Goal: Task Accomplishment & Management: Use online tool/utility

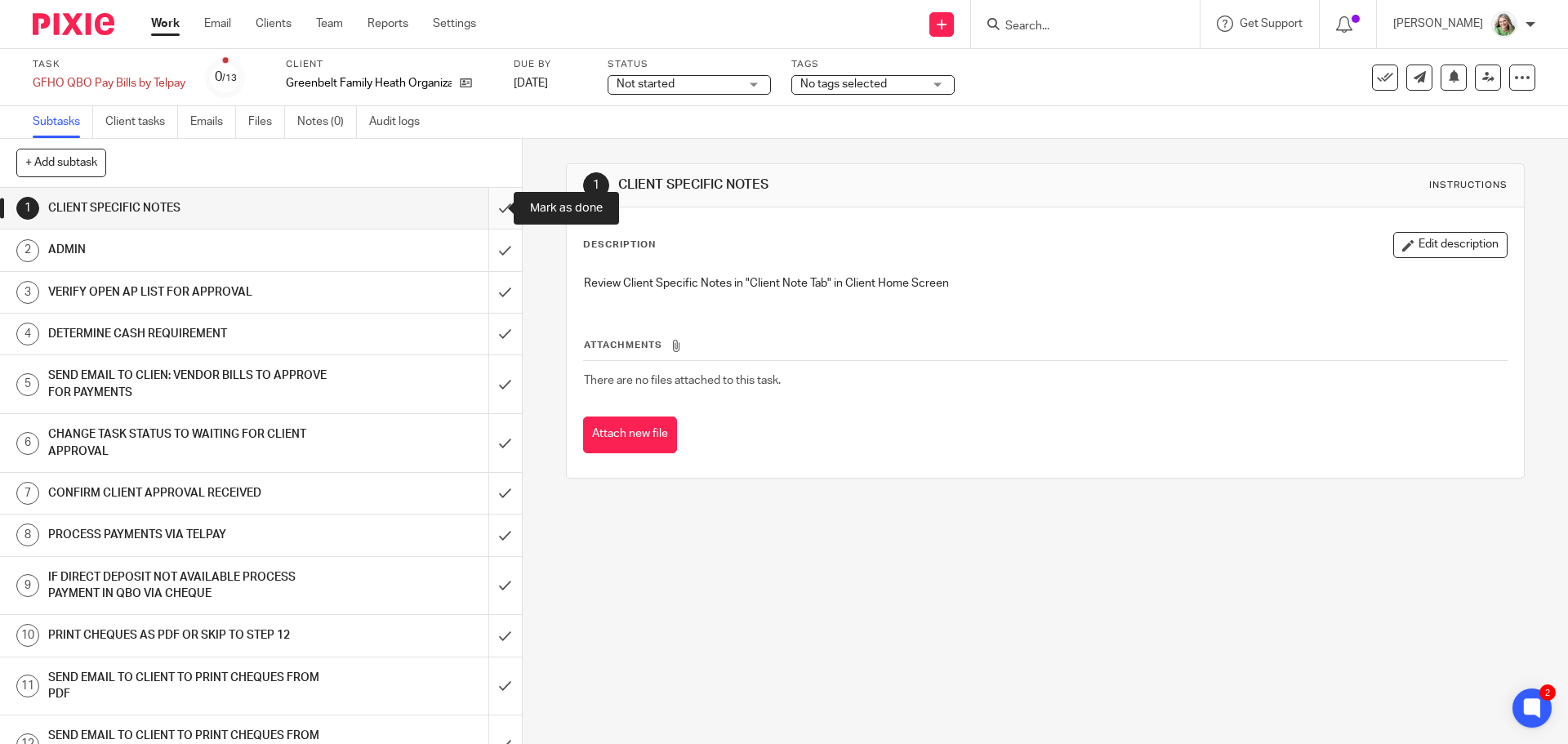
click at [487, 212] on input "submit" at bounding box center [261, 208] width 522 height 41
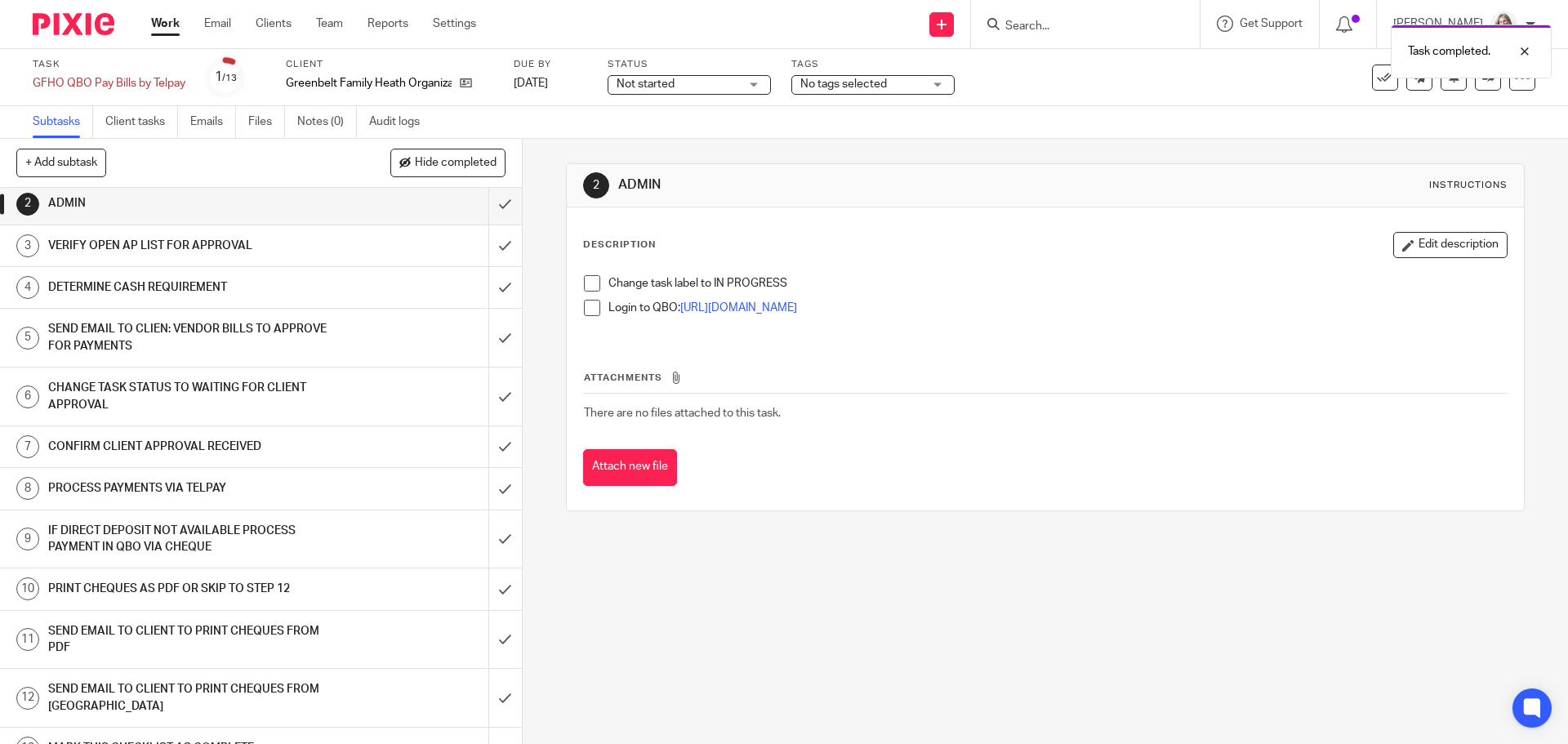
scroll to position [72, 0]
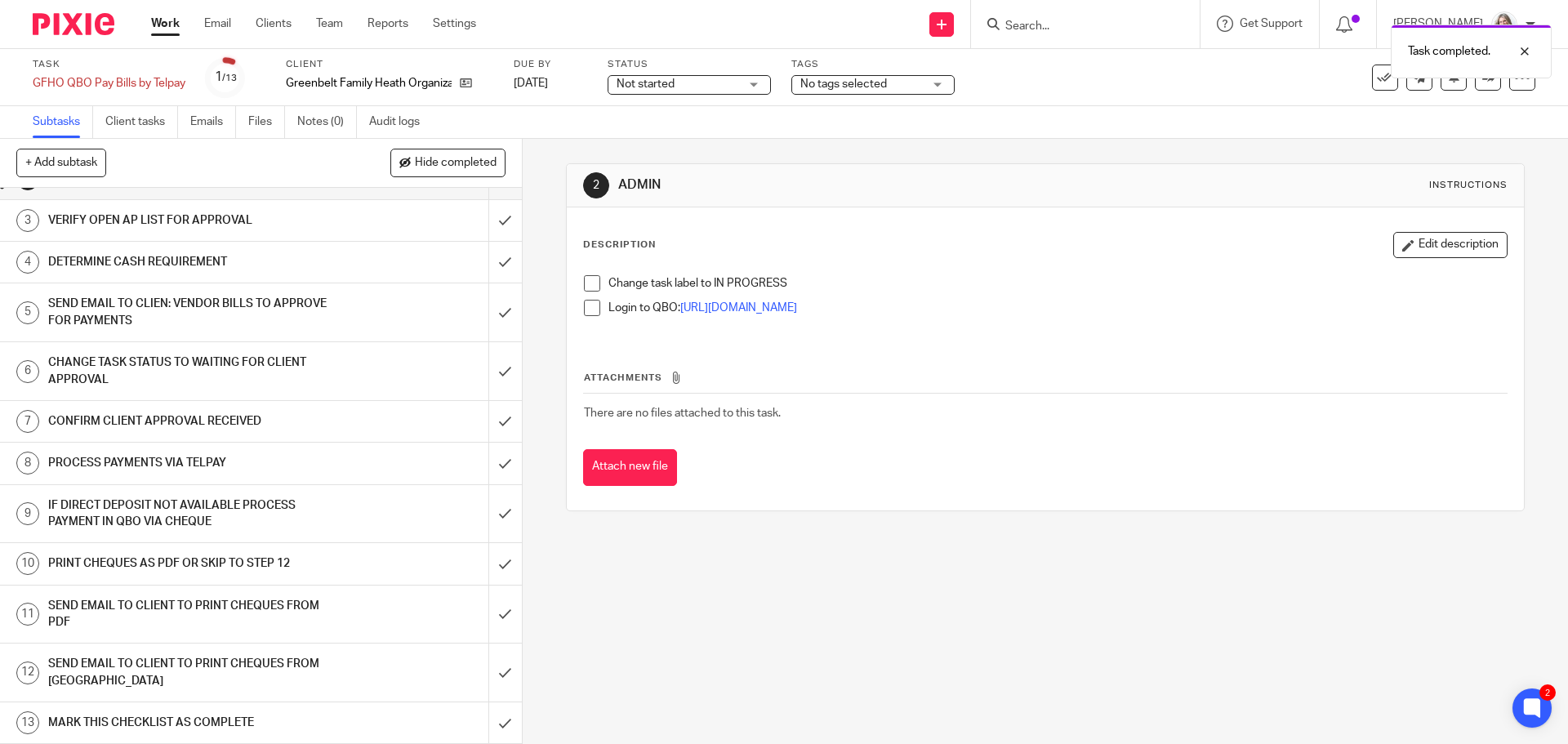
click at [232, 673] on h1 "SEND EMAIL TO CLIENT TO PRINT CHEQUES FROM [GEOGRAPHIC_DATA]" at bounding box center [190, 672] width 282 height 42
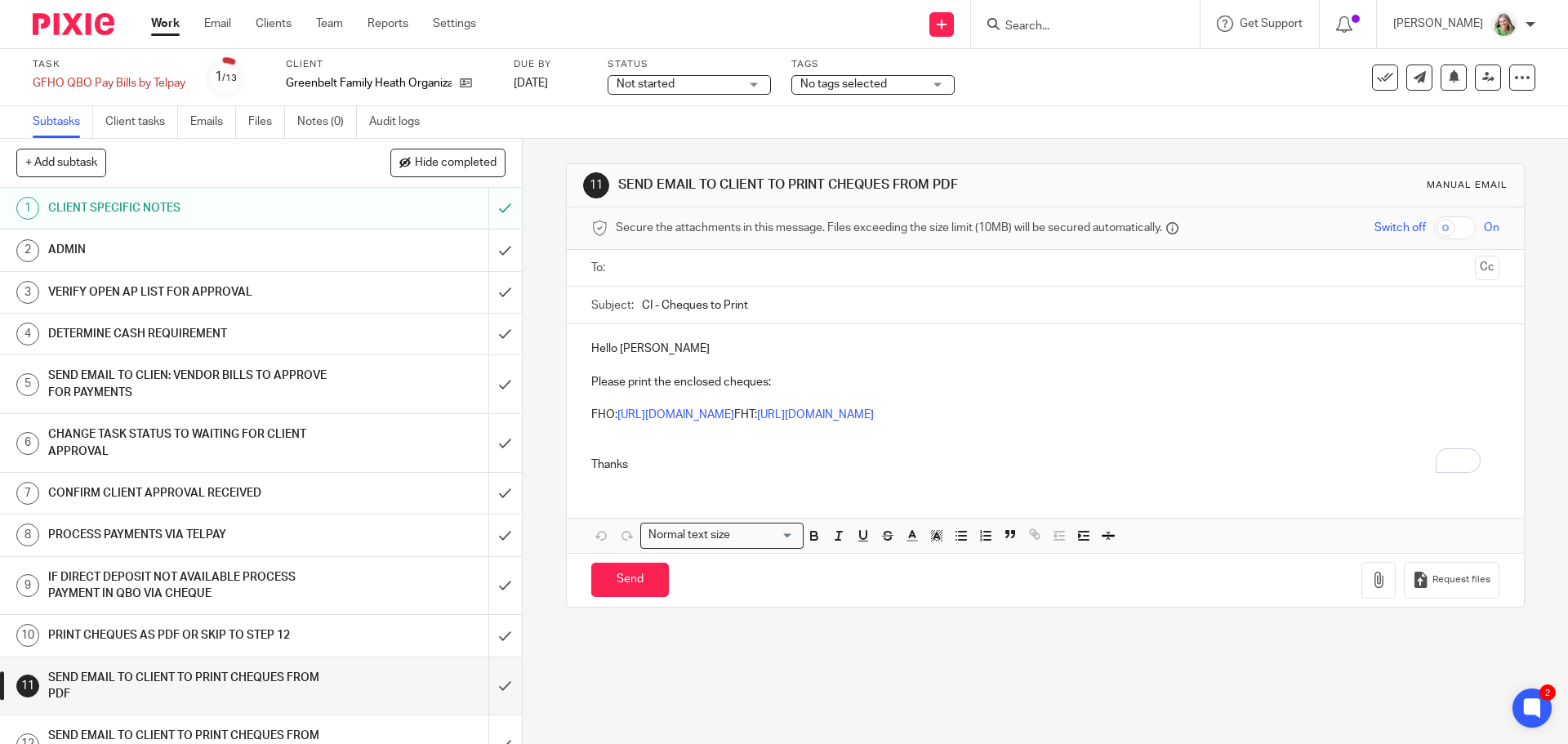
click at [1013, 413] on p "FHO: https://ln5.sync.com/dl/bae477260#eae7i3pv-9gwqjcua-g34k9xyd-yxc8fkgk FHT:…" at bounding box center [1045, 415] width 907 height 16
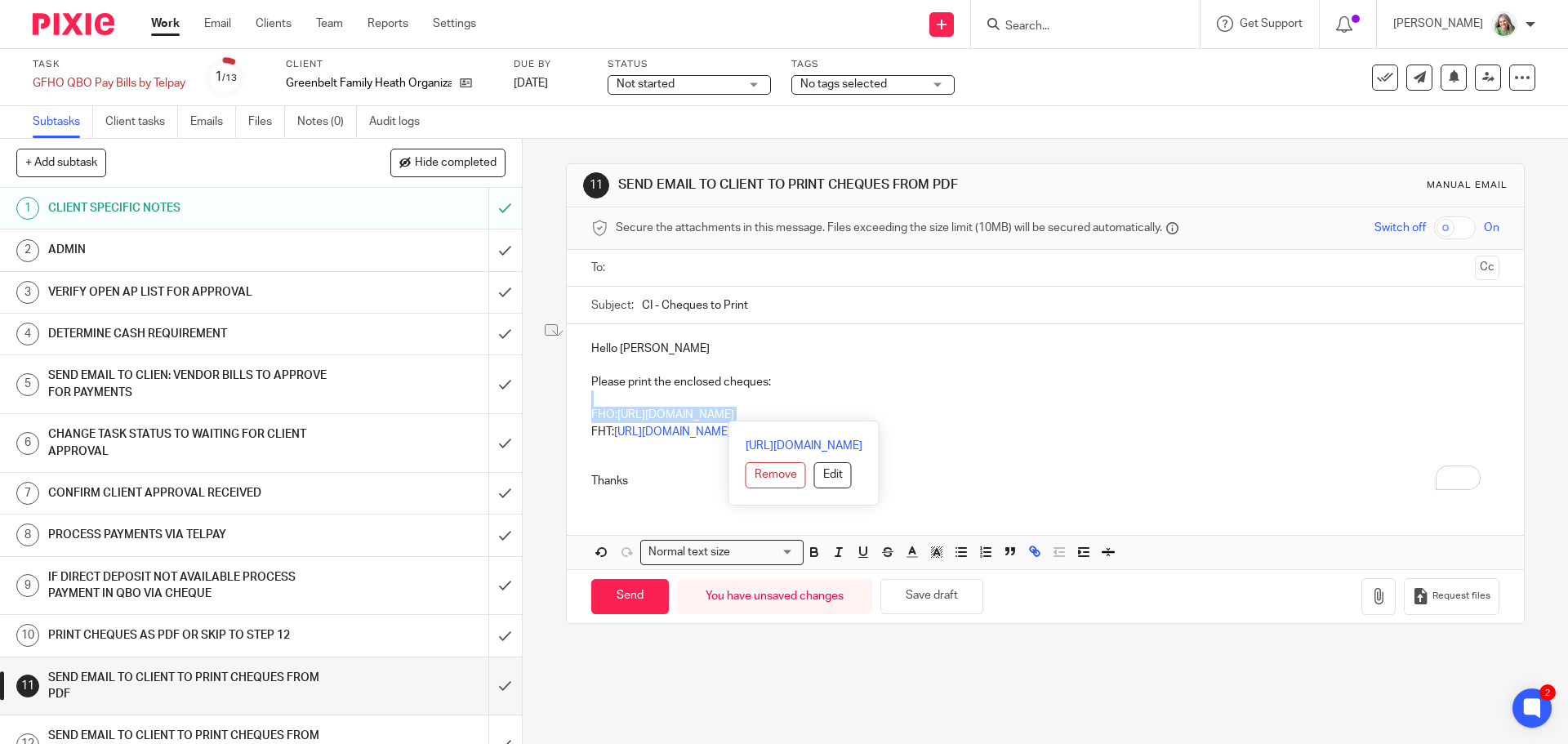
drag, startPoint x: 1023, startPoint y: 409, endPoint x: 584, endPoint y: 399, distance: 439.1
click at [584, 399] on div "Hello Danielle Please print the enclosed cheques: FHO: https://ln5.sync.com/dl/…" at bounding box center [1045, 413] width 956 height 177
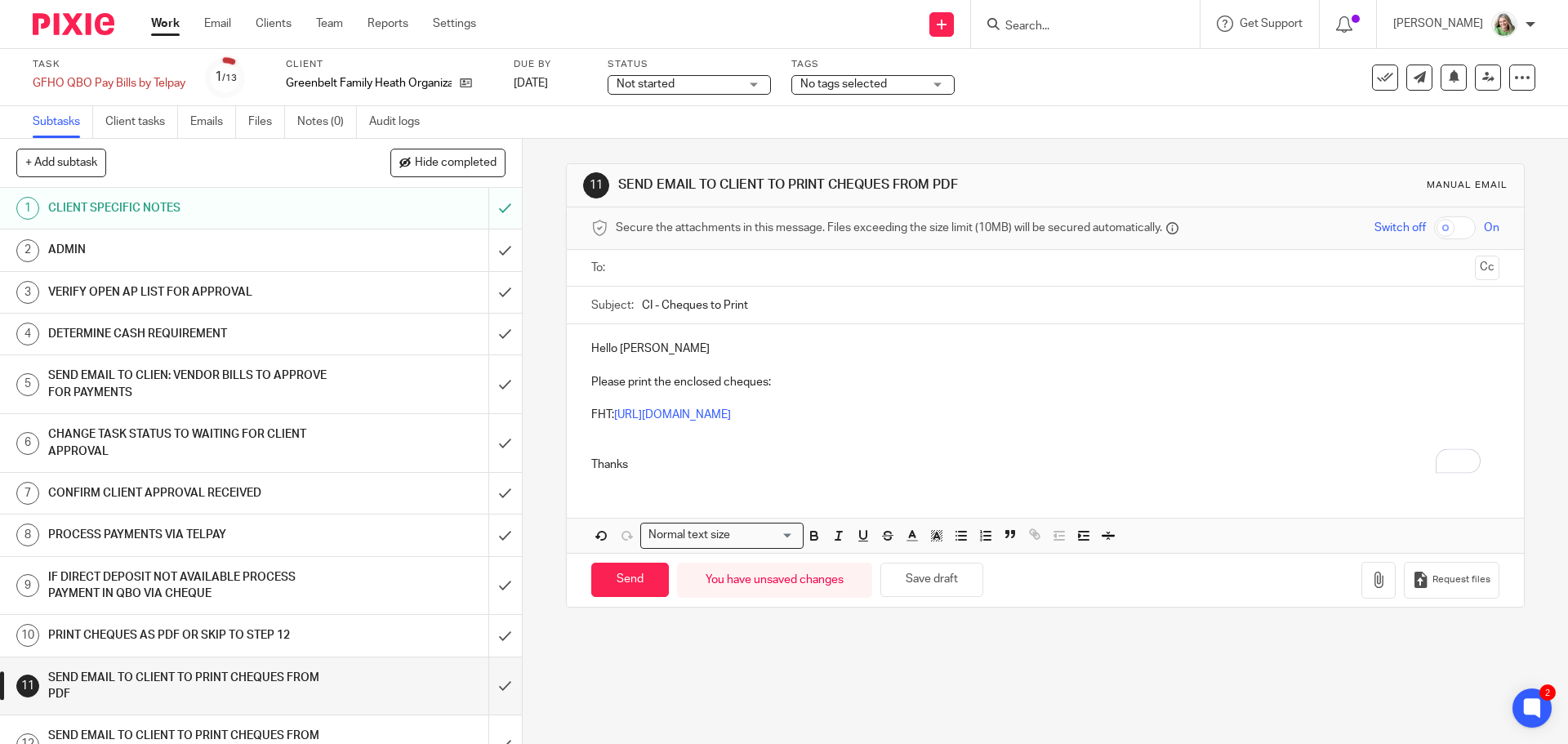
click at [676, 262] on input "text" at bounding box center [1044, 267] width 846 height 19
drag, startPoint x: 648, startPoint y: 307, endPoint x: 627, endPoint y: 308, distance: 21.0
click at [627, 308] on div "Subject: CI - Cheques to Print" at bounding box center [1045, 308] width 907 height 37
type input "GFHT - Cheques to Print"
click at [722, 384] on p "Please print the enclosed cheques:" at bounding box center [1045, 386] width 907 height 16
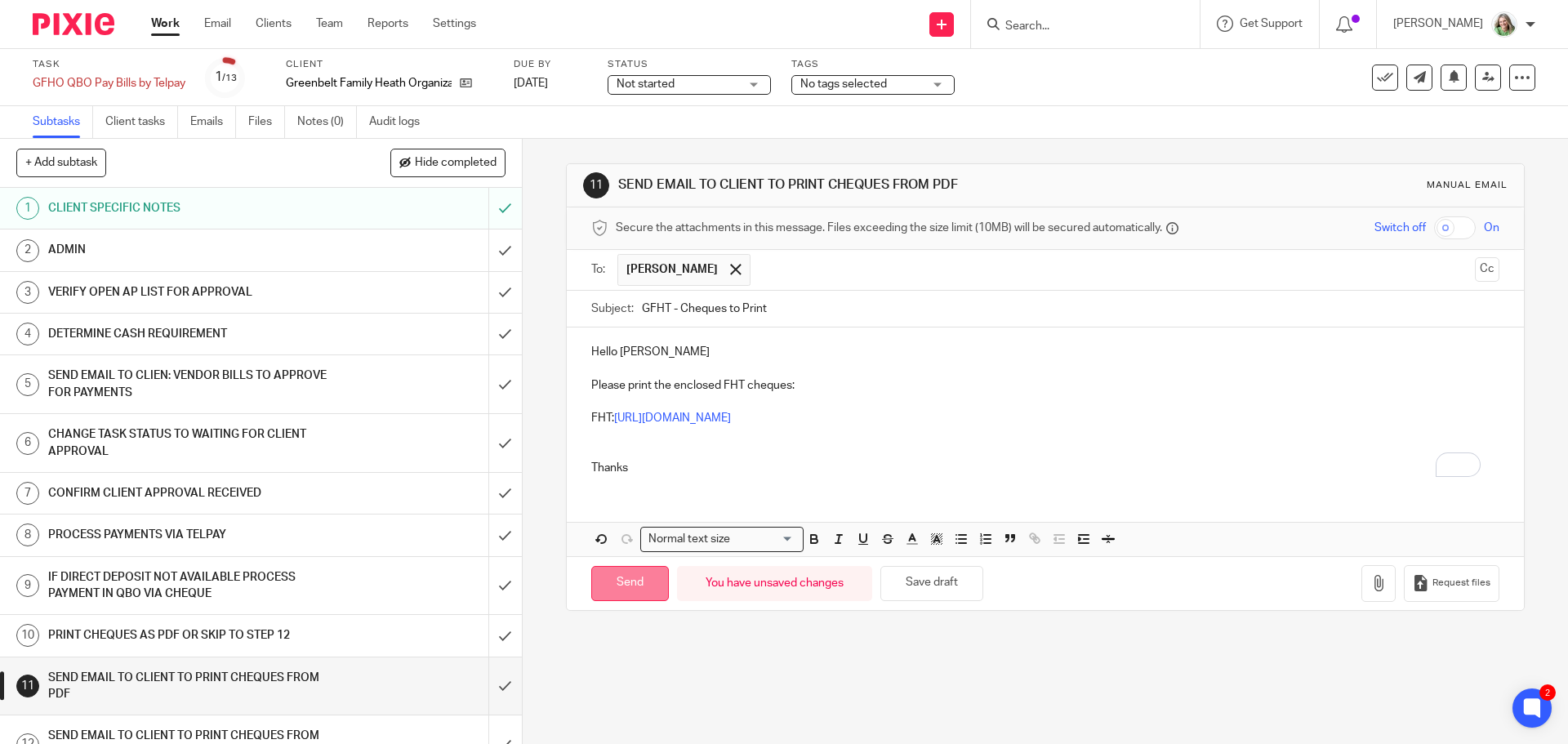
click at [615, 585] on input "Send" at bounding box center [629, 583] width 78 height 35
type input "Sent"
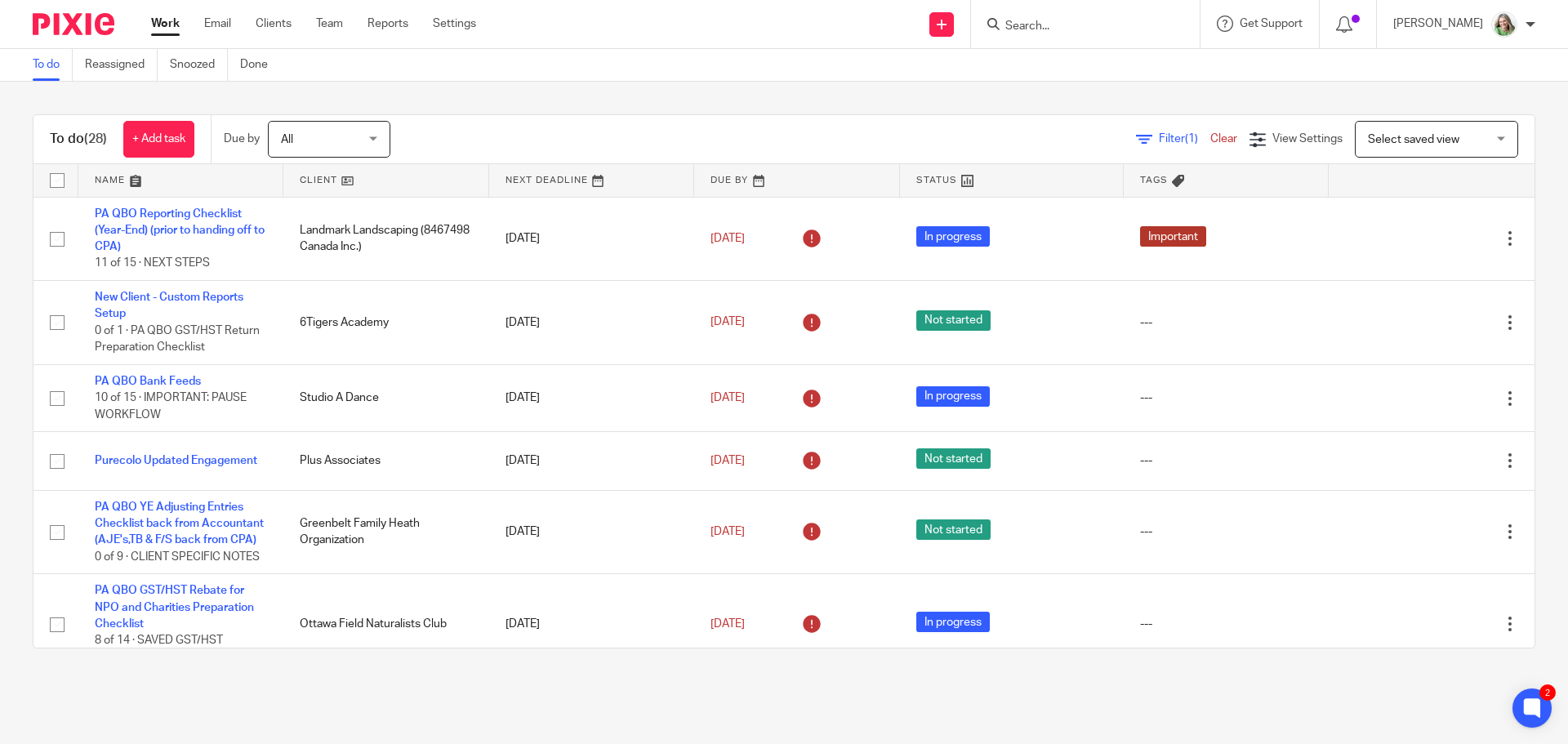
scroll to position [1838, 0]
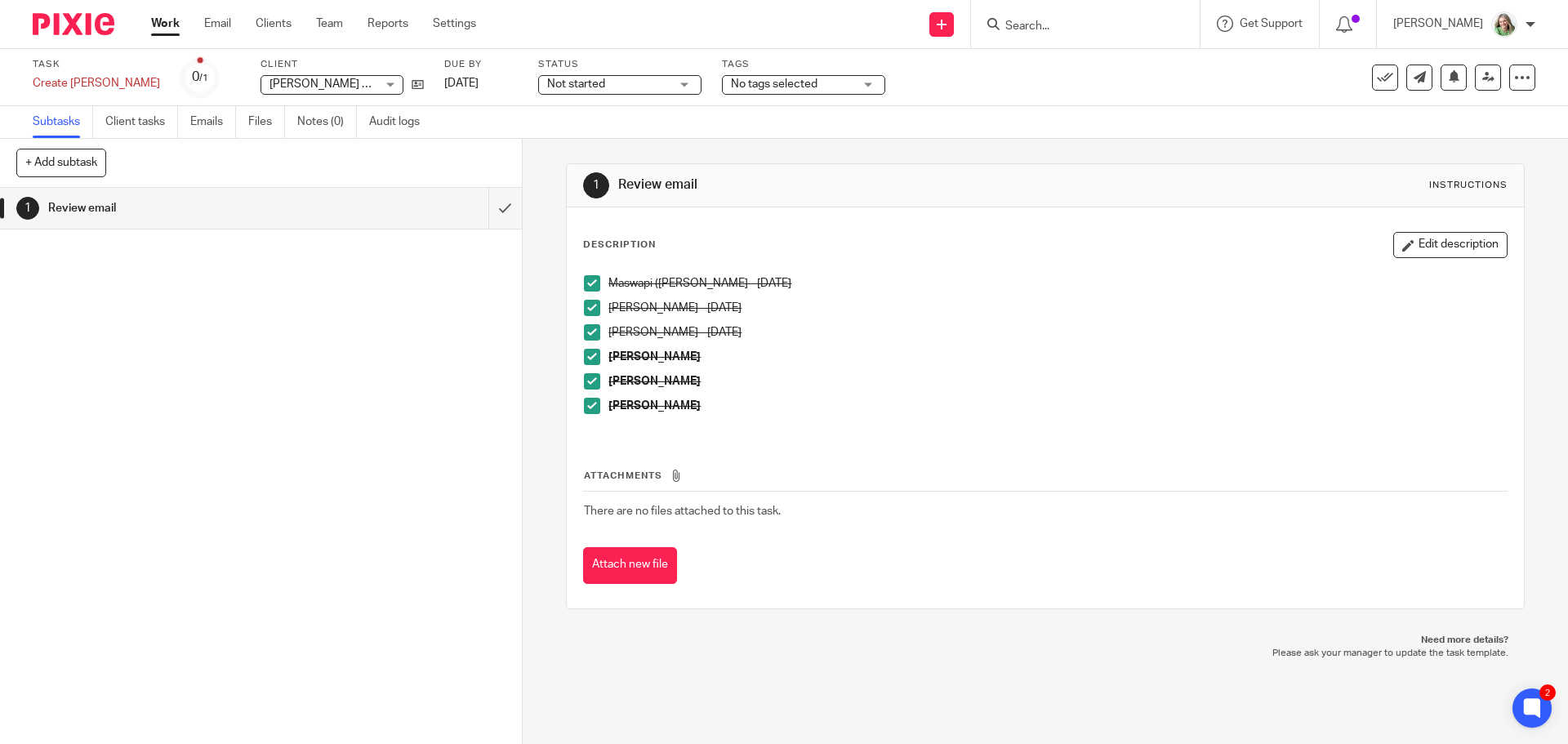
click at [1118, 25] on input "Search" at bounding box center [1077, 27] width 147 height 15
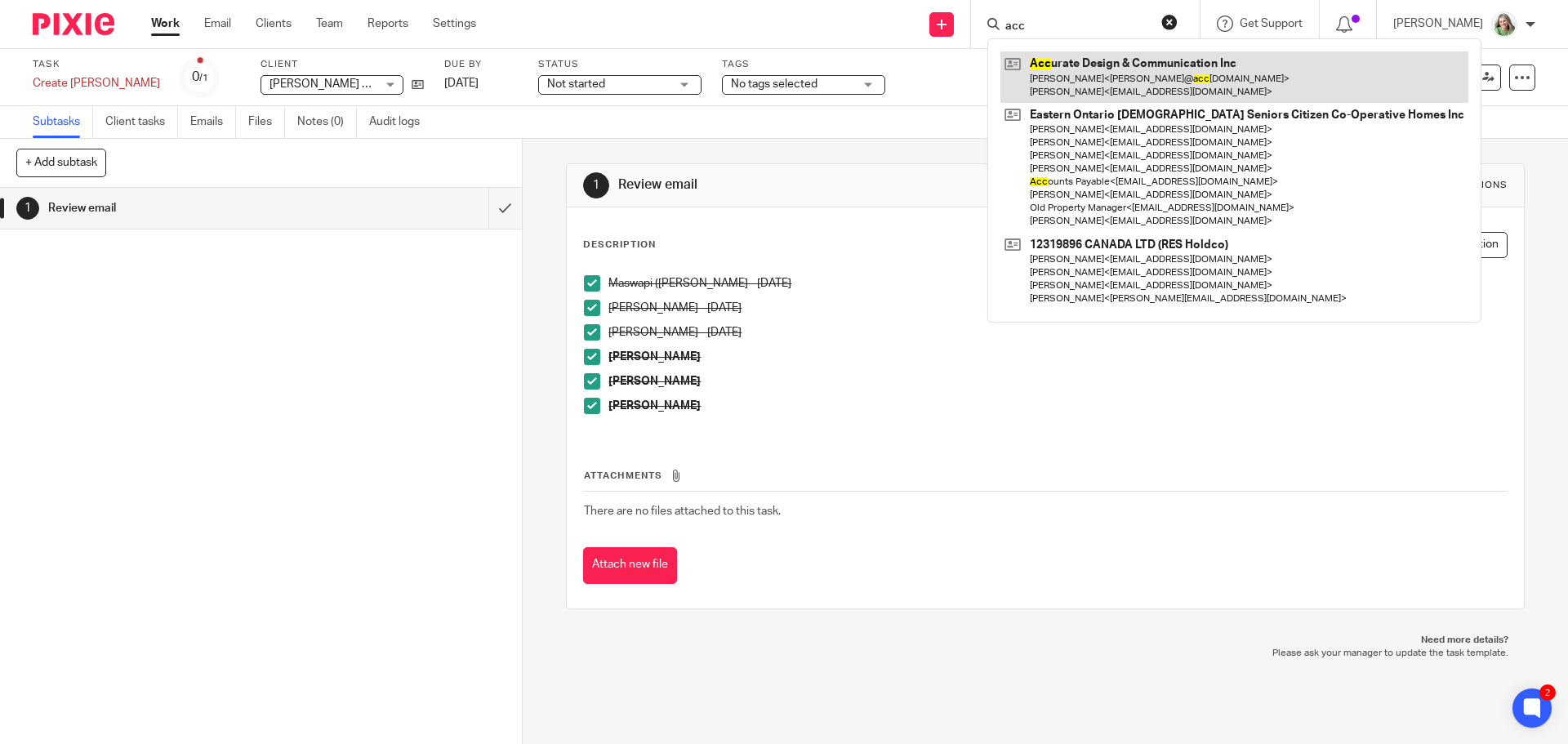
type input "acc"
click at [1126, 66] on link at bounding box center [1234, 77] width 468 height 51
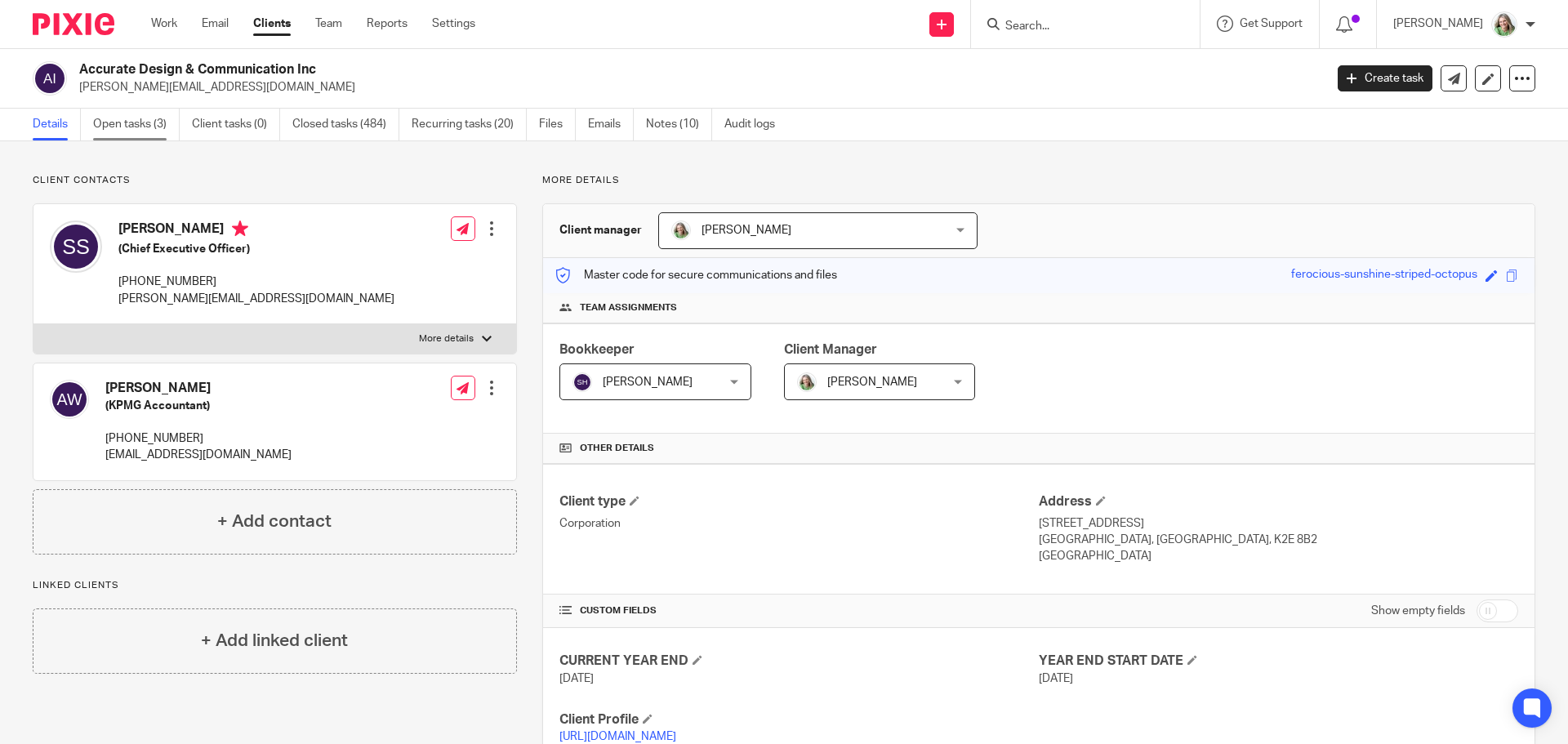
click at [130, 124] on link "Open tasks (3)" at bounding box center [135, 124] width 86 height 32
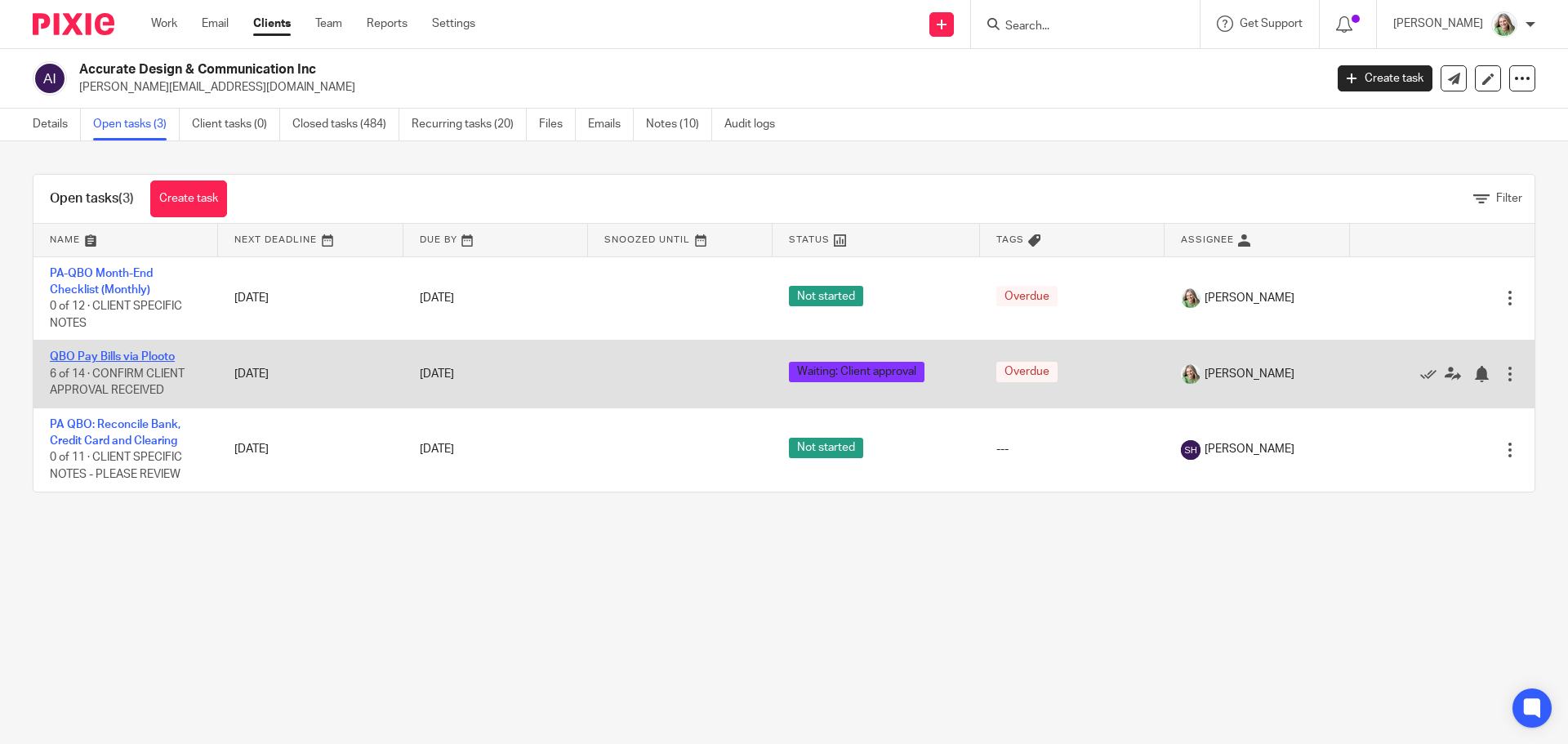
click at [162, 357] on link "QBO Pay Bills via Plooto" at bounding box center [112, 357] width 125 height 11
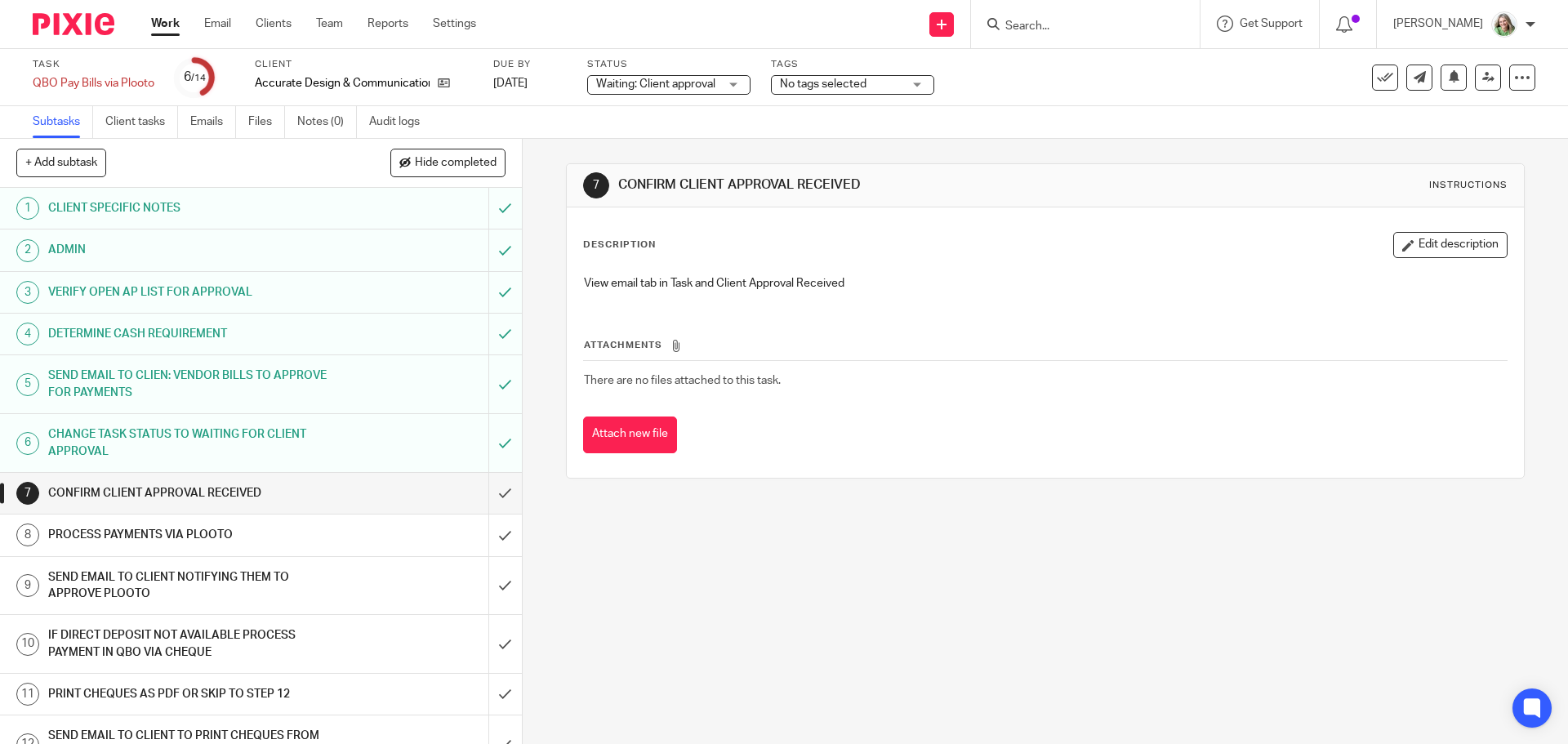
click at [662, 83] on span "Waiting: Client approval" at bounding box center [655, 84] width 119 height 11
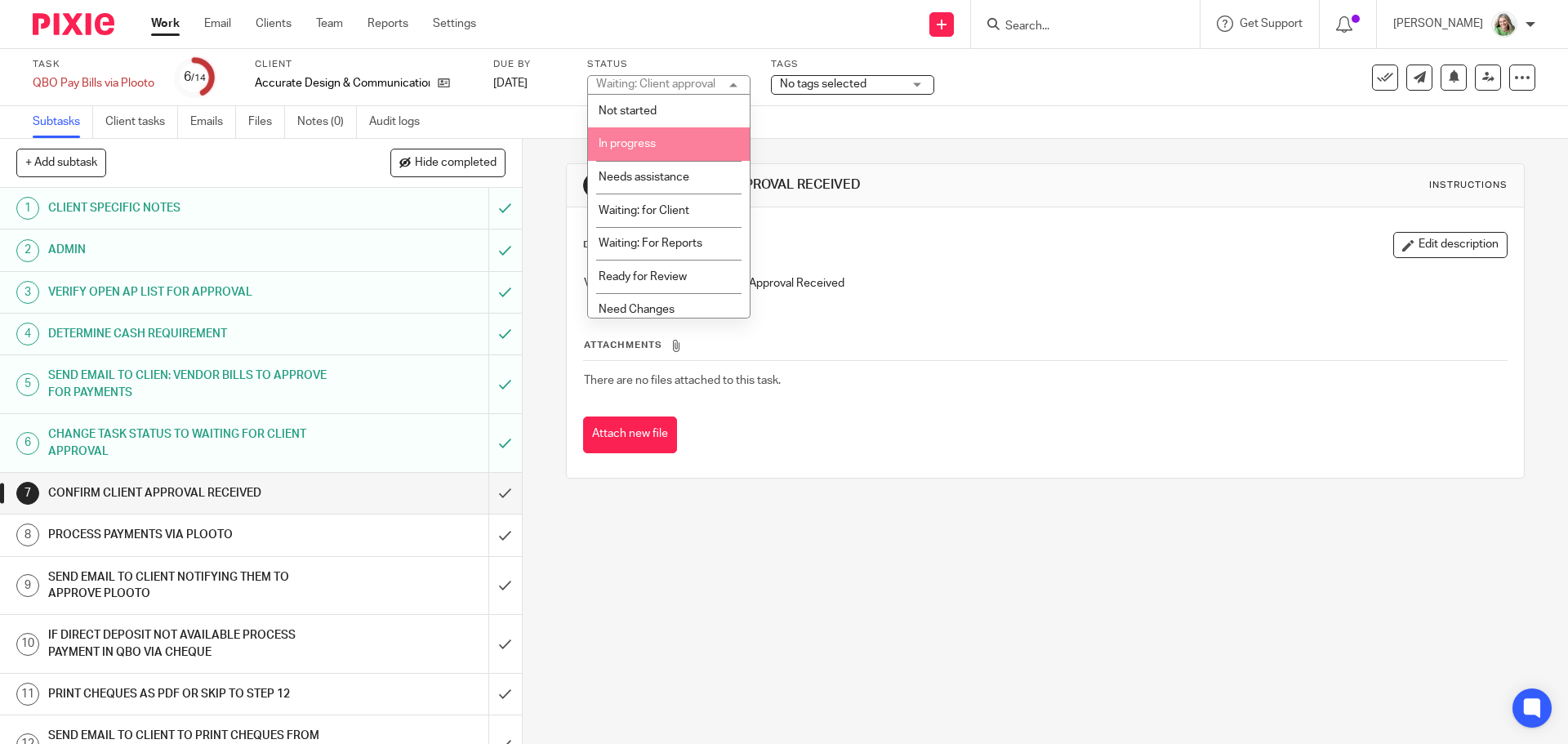
click at [667, 142] on li "In progress" at bounding box center [668, 144] width 162 height 34
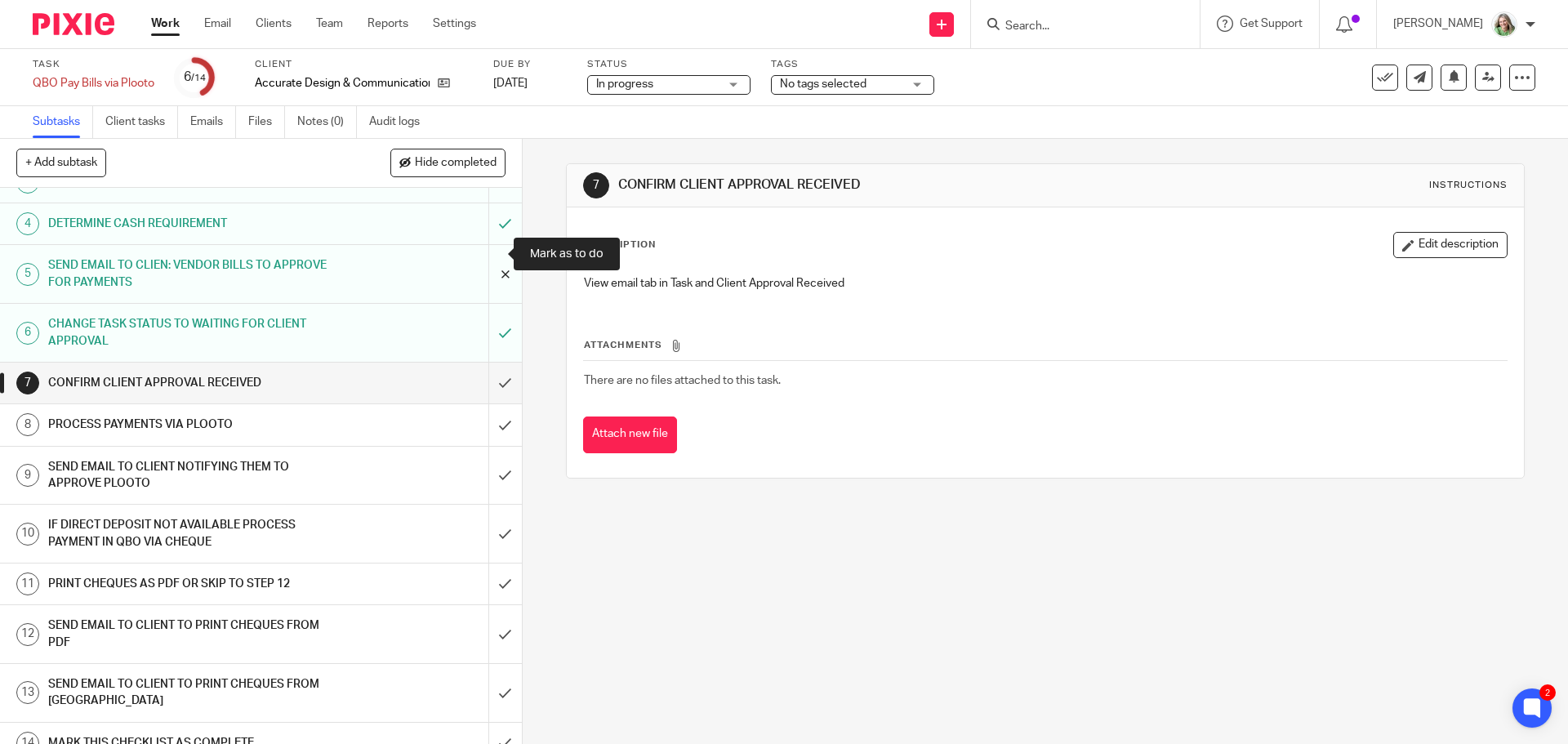
scroll to position [130, 0]
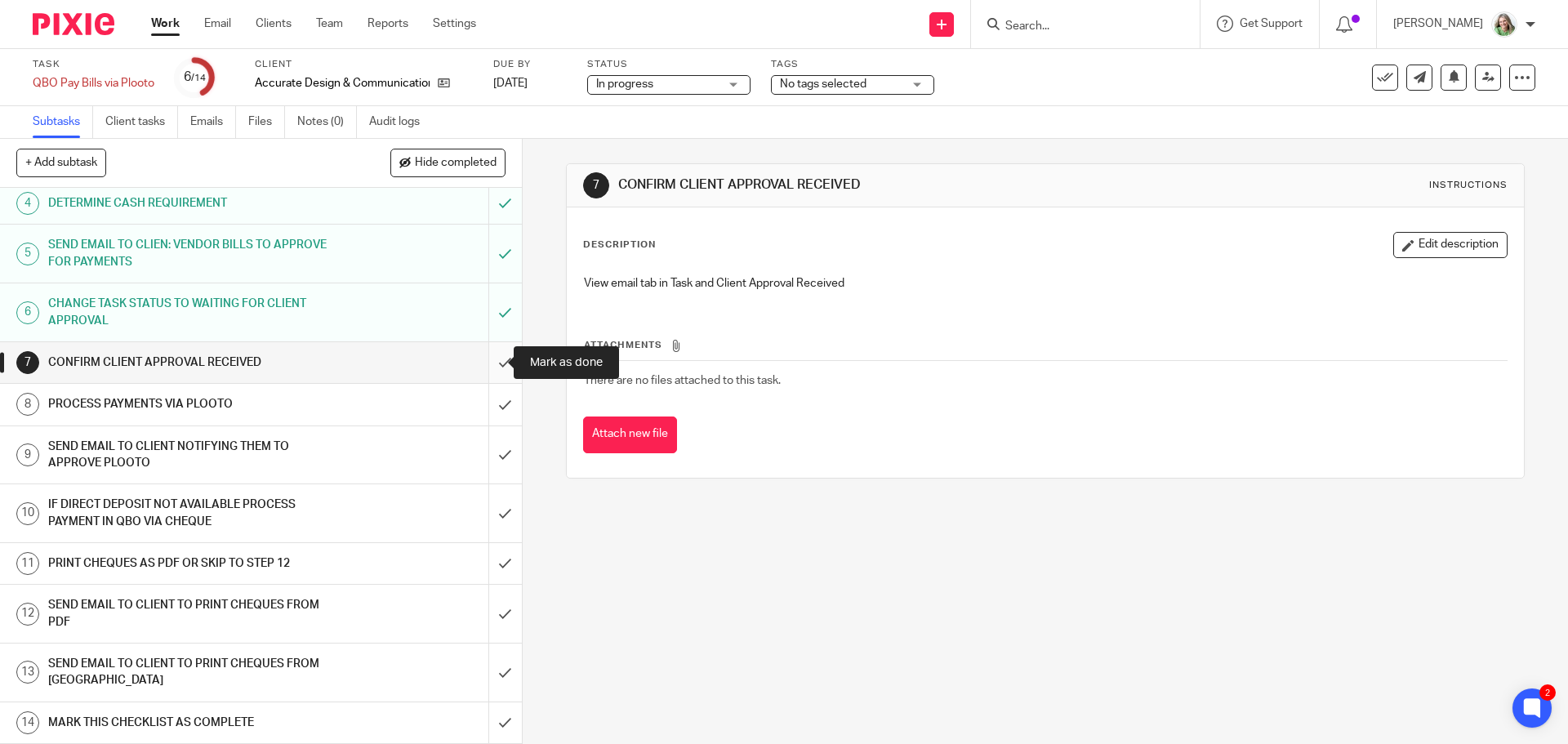
click at [491, 356] on input "submit" at bounding box center [261, 363] width 522 height 41
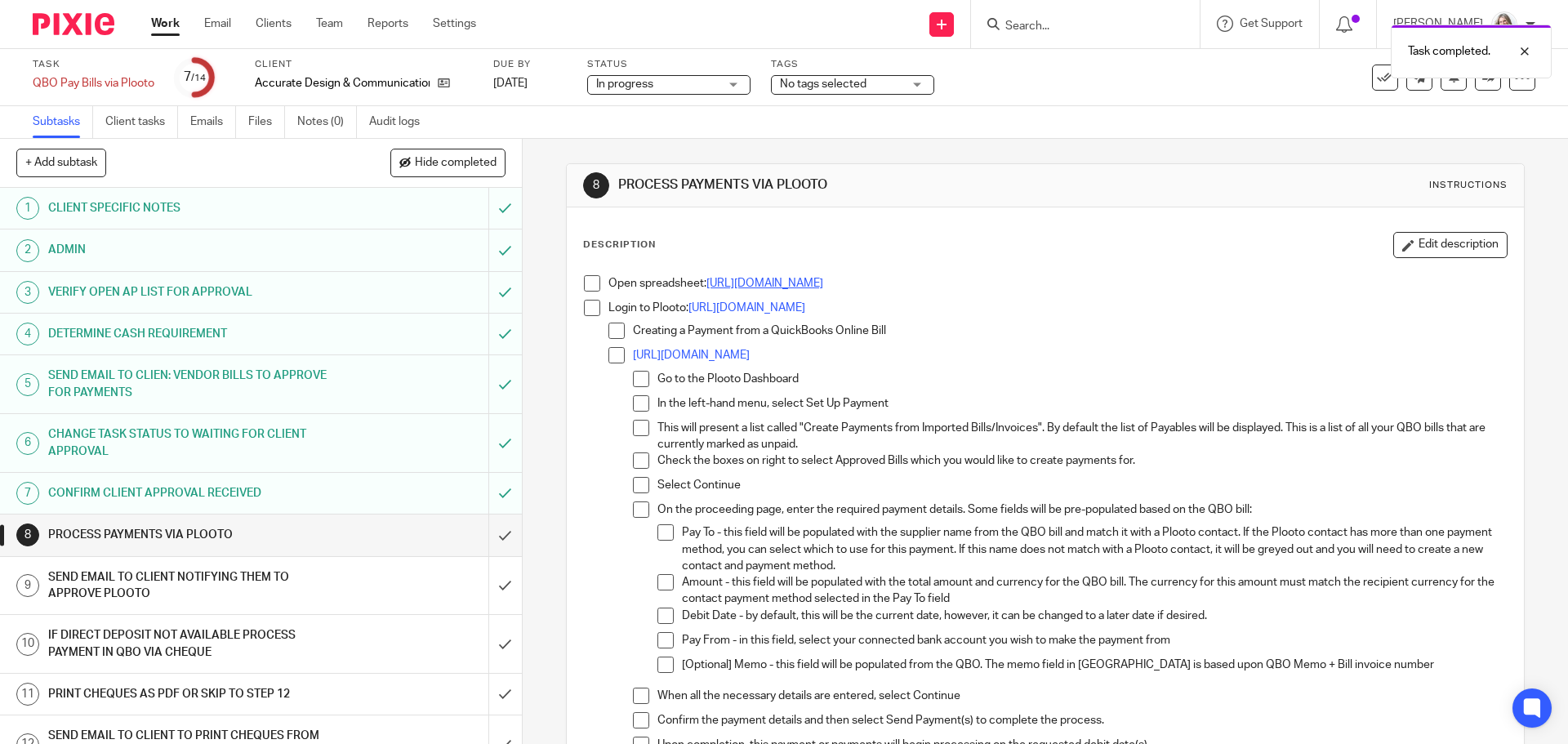
click at [792, 285] on link "https://docs.google.com/spreadsheets/d/1rURRMWN-Ew1iVI8lLl4wQo_JTufMyGZ-O_gSPkb…" at bounding box center [765, 283] width 117 height 11
drag, startPoint x: 588, startPoint y: 284, endPoint x: 586, endPoint y: 319, distance: 35.1
click at [588, 284] on span at bounding box center [592, 283] width 16 height 16
click at [591, 306] on span at bounding box center [592, 308] width 16 height 16
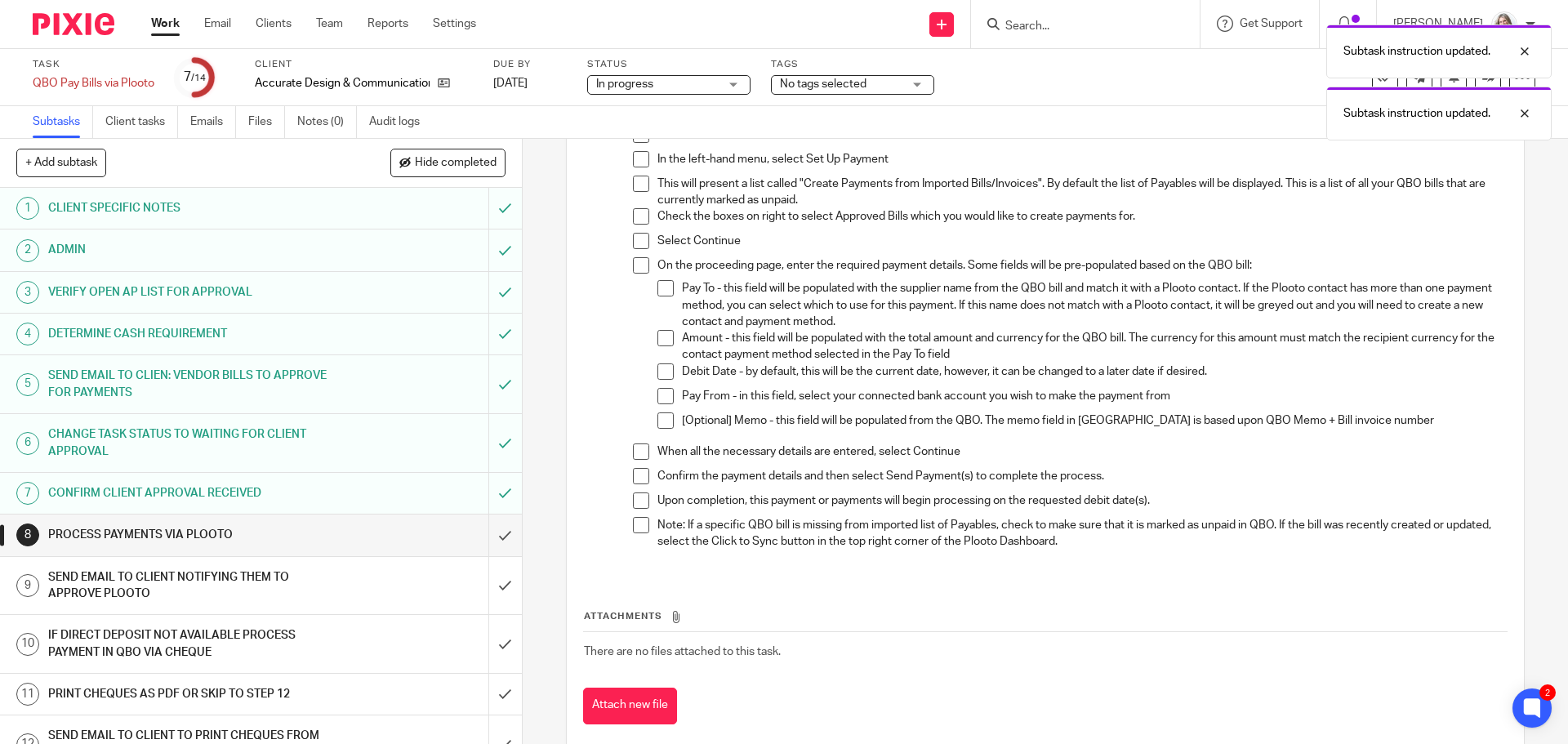
scroll to position [245, 0]
click at [487, 535] on input "submit" at bounding box center [261, 535] width 522 height 41
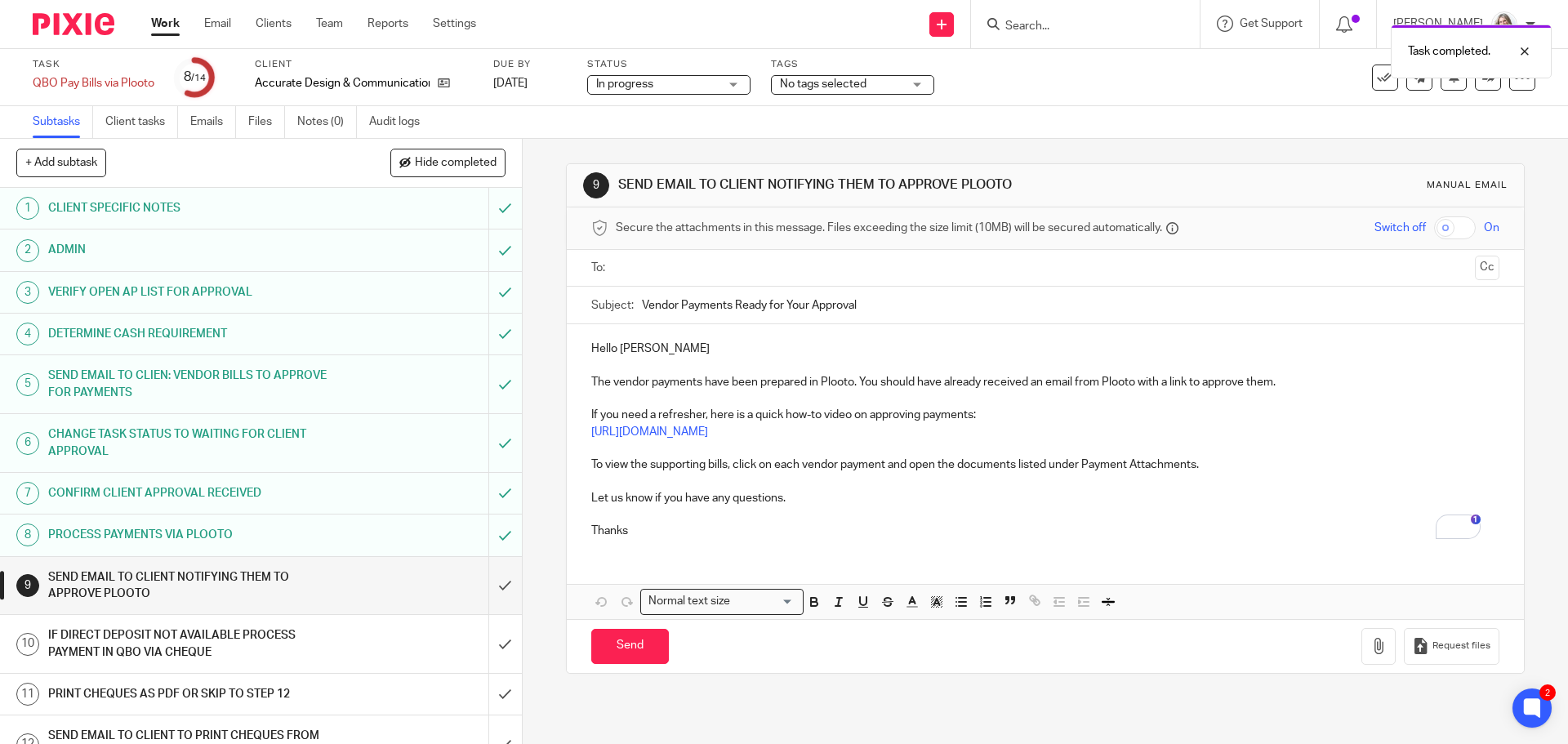
click at [702, 274] on input "text" at bounding box center [1044, 267] width 846 height 19
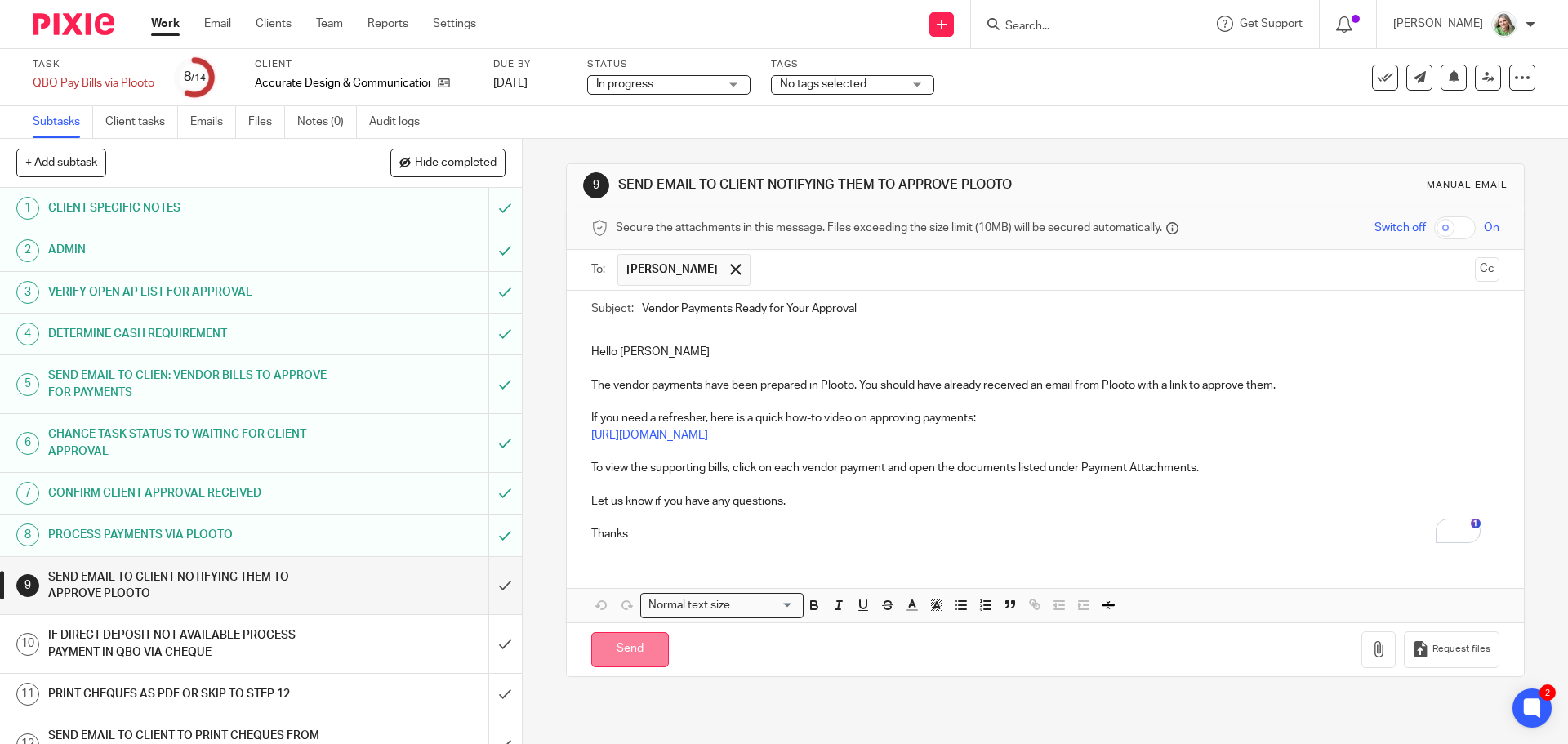
click at [638, 646] on input "Send" at bounding box center [629, 649] width 78 height 35
type input "Sent"
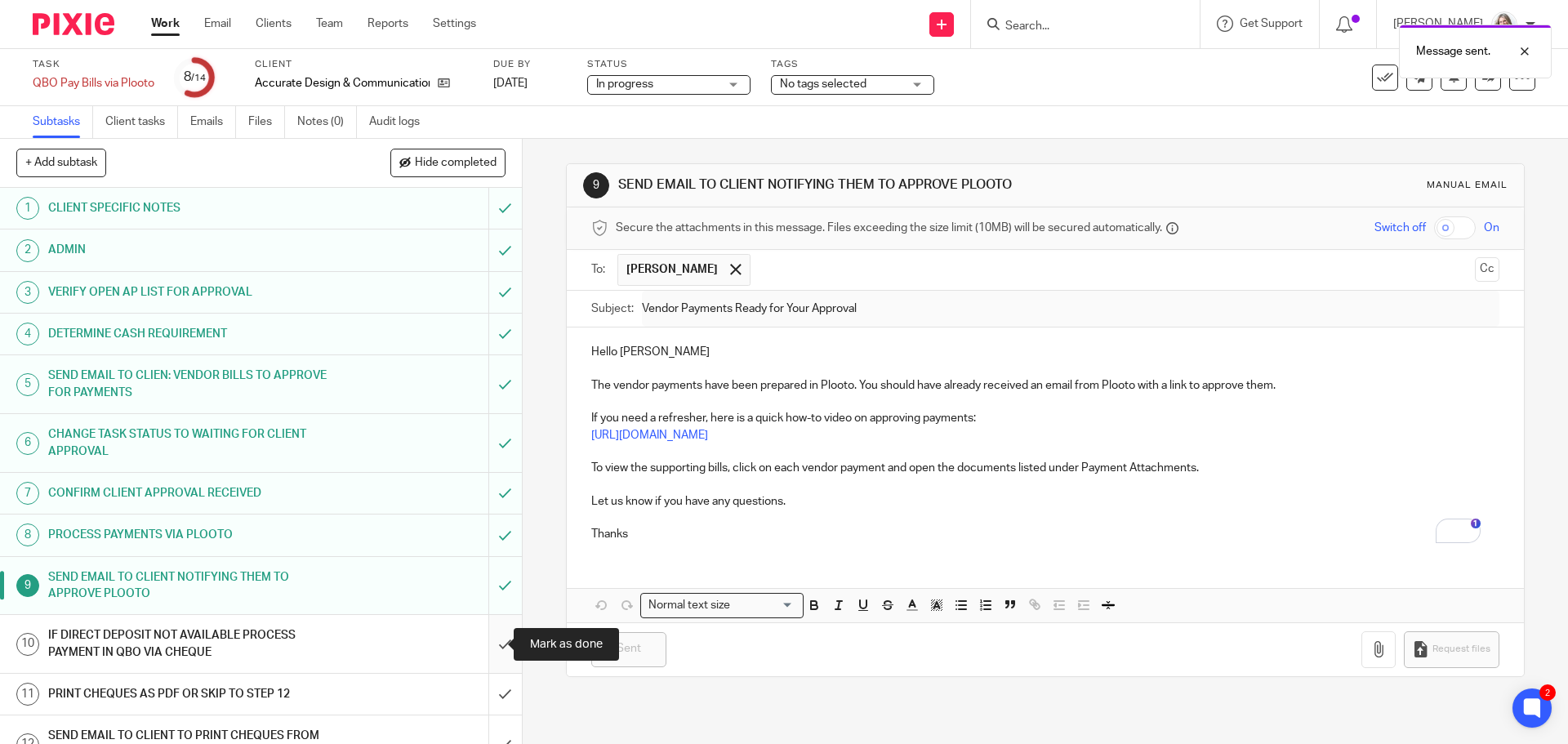
click at [489, 646] on input "submit" at bounding box center [261, 643] width 522 height 58
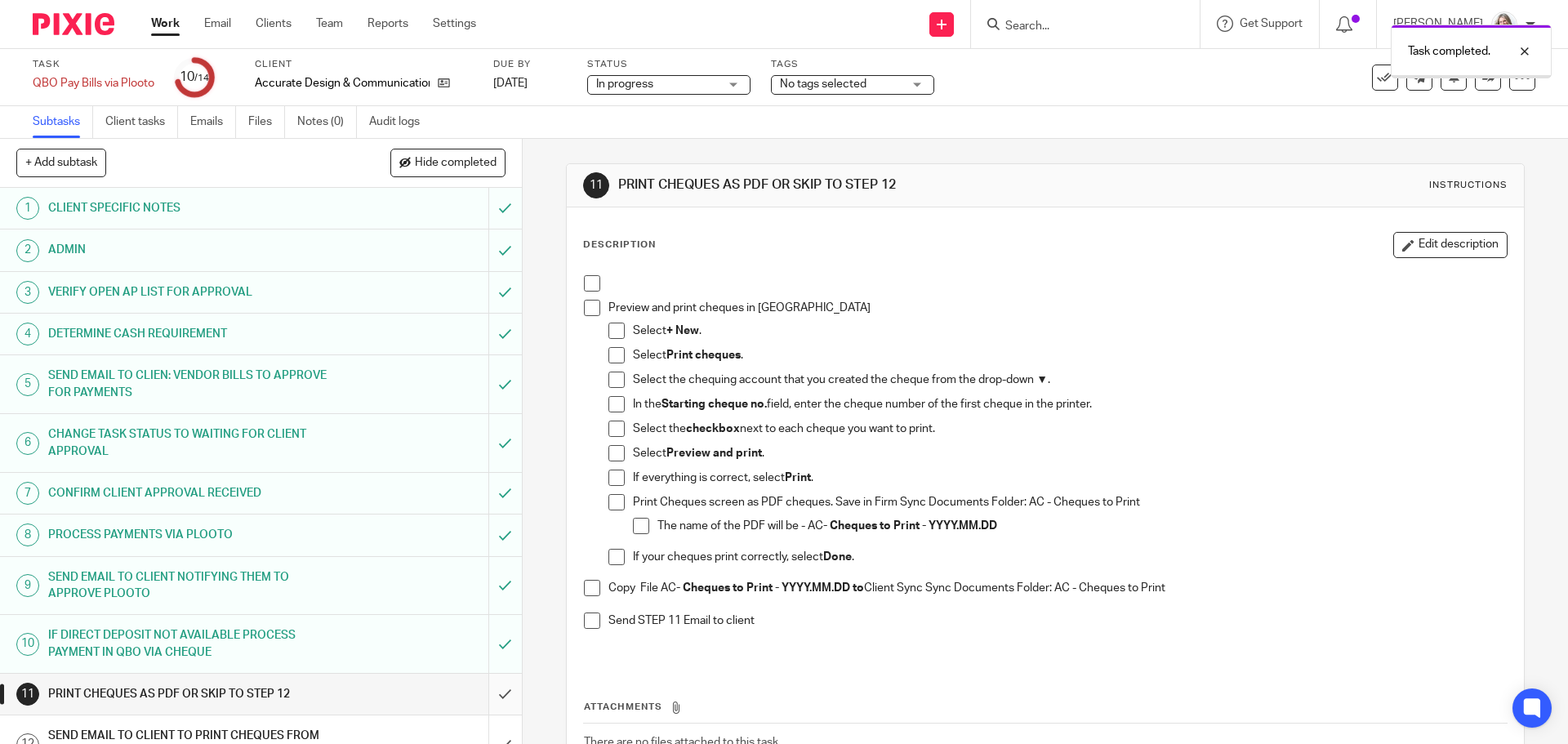
click at [491, 698] on input "submit" at bounding box center [261, 694] width 522 height 41
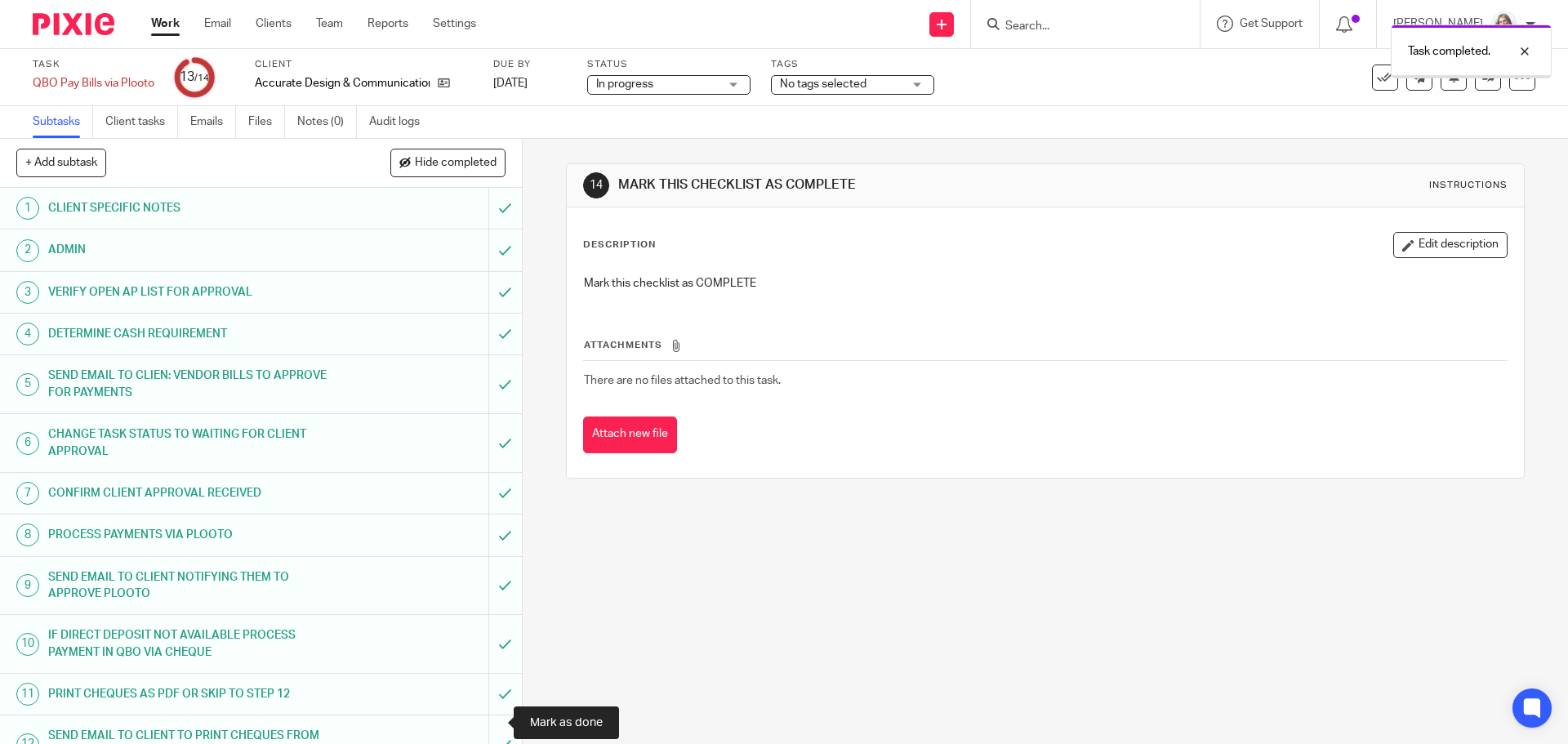
scroll to position [130, 0]
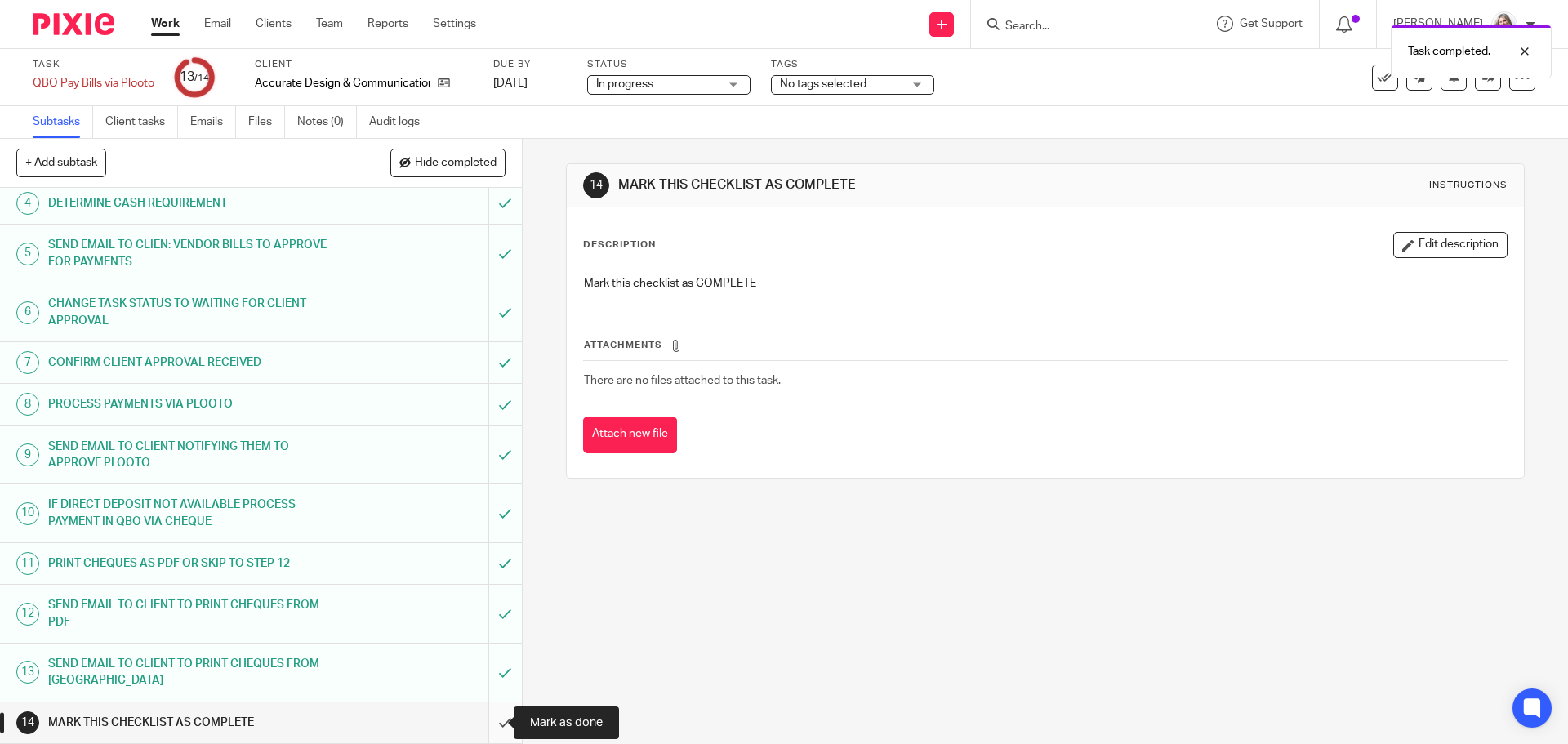
click at [487, 724] on input "submit" at bounding box center [261, 723] width 522 height 41
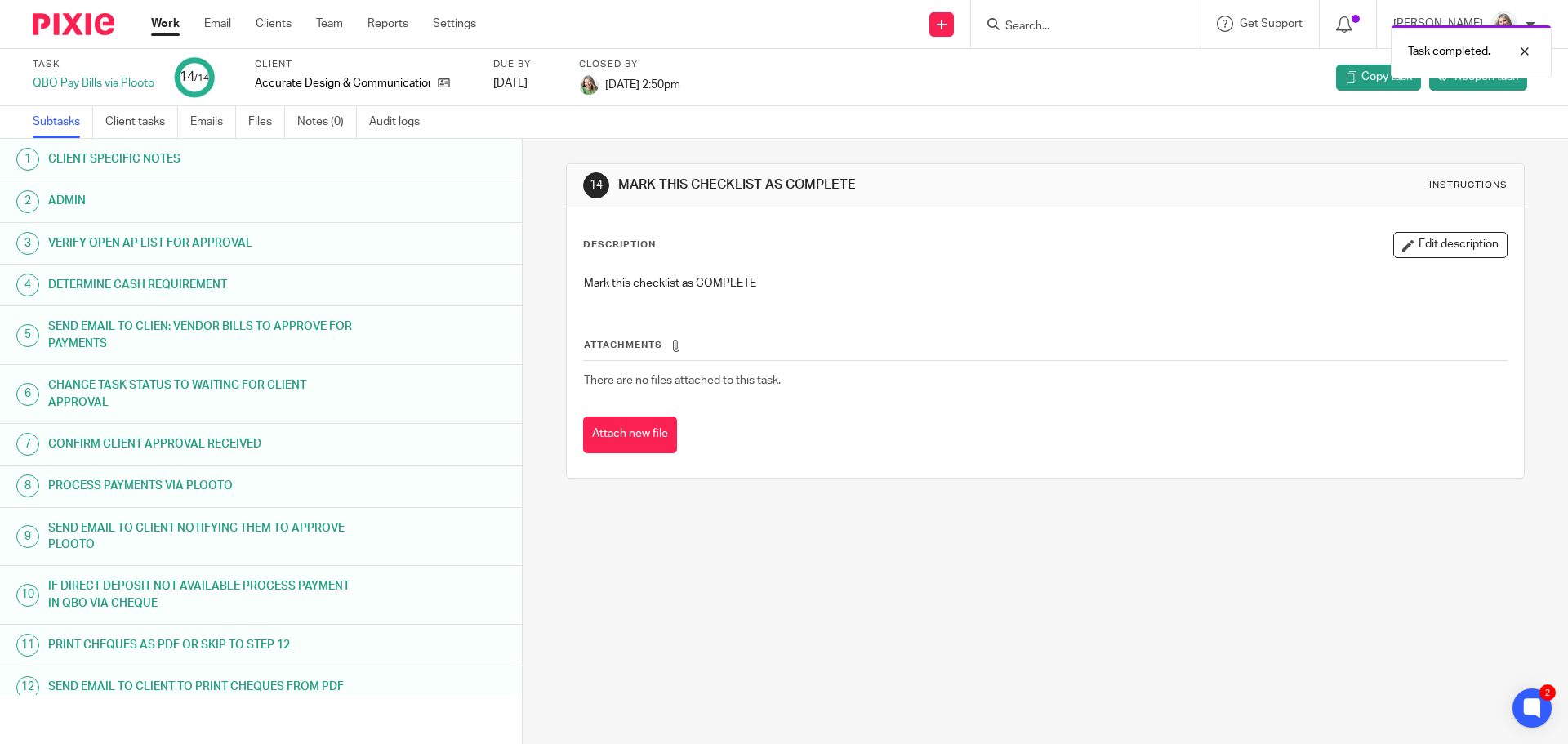
click at [162, 25] on link "Work" at bounding box center [165, 24] width 29 height 16
